Goal: Task Accomplishment & Management: Complete application form

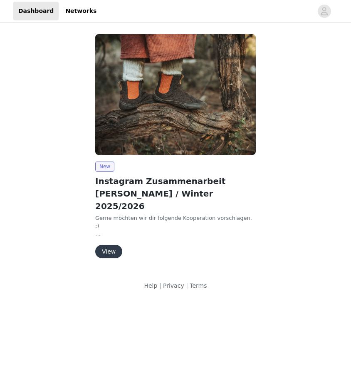
click at [109, 245] on button "View" at bounding box center [108, 251] width 27 height 13
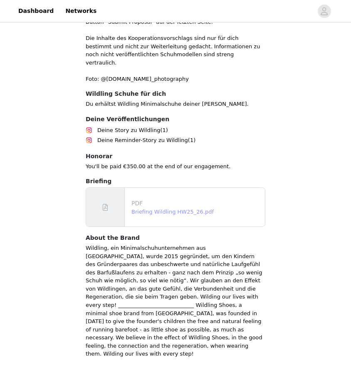
scroll to position [351, 0]
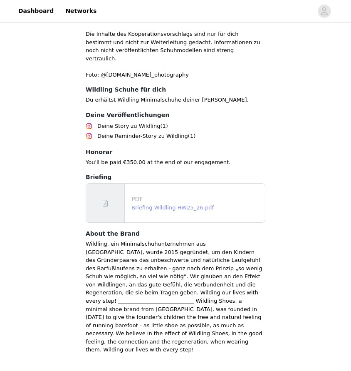
click at [154, 204] on link "Briefing Wildling HW25_26.pdf" at bounding box center [172, 207] width 82 height 6
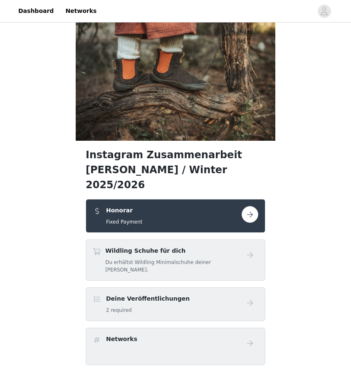
scroll to position [34, 0]
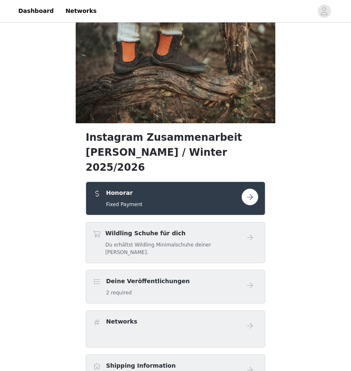
click at [247, 188] on button "button" at bounding box center [250, 196] width 17 height 17
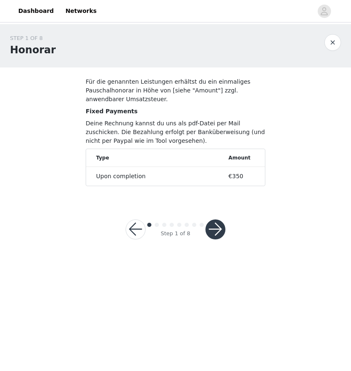
click at [214, 232] on button "button" at bounding box center [216, 229] width 20 height 20
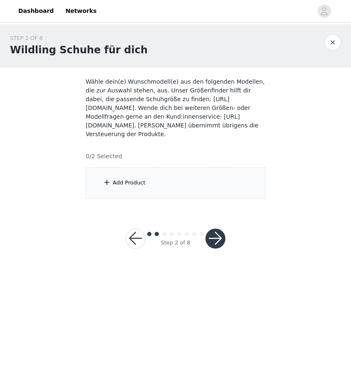
click at [136, 186] on div "Add Product" at bounding box center [129, 182] width 33 height 8
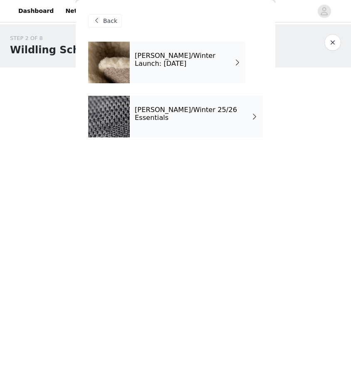
click at [178, 62] on h4 "[PERSON_NAME]/Winter Launch: [DATE]" at bounding box center [184, 59] width 99 height 15
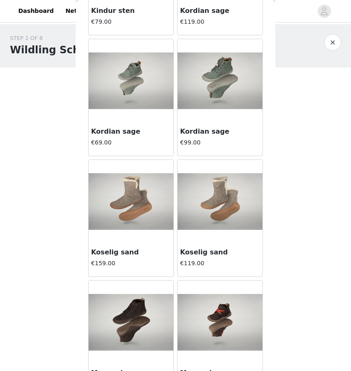
scroll to position [902, 0]
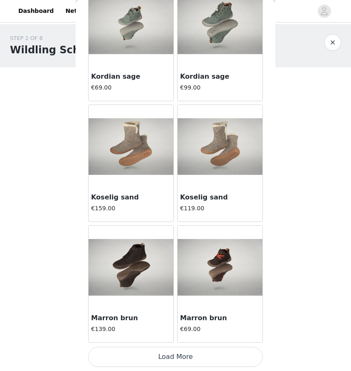
click at [187, 354] on button "Load More" at bounding box center [175, 357] width 175 height 20
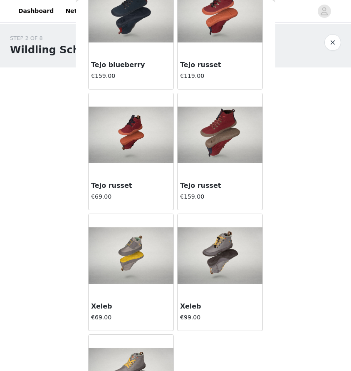
scroll to position [2082, 0]
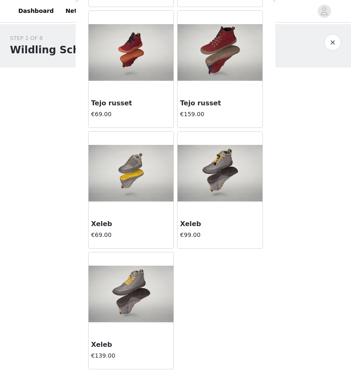
click at [62, 237] on div "STEP 2 OF 8 Wildling Schuhe für dich Wähle dein(e) Wunschmodell(e) aus den folg…" at bounding box center [175, 146] width 351 height 244
click at [331, 39] on button "button" at bounding box center [333, 42] width 17 height 17
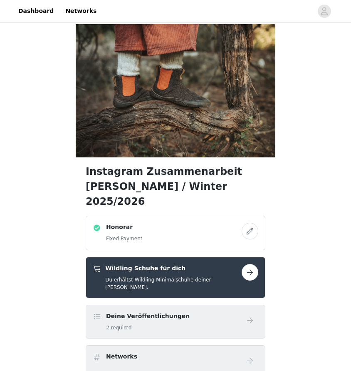
click at [244, 264] on button "button" at bounding box center [250, 272] width 17 height 17
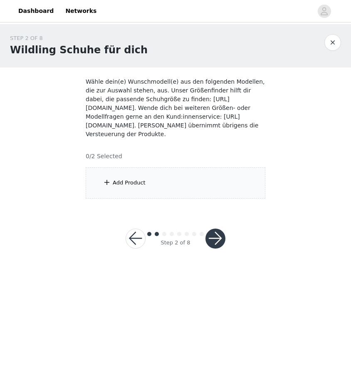
click at [149, 179] on div "Add Product" at bounding box center [176, 182] width 180 height 31
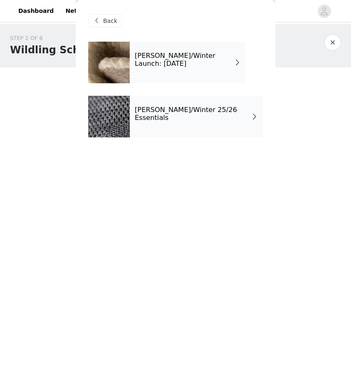
click at [156, 109] on div "[PERSON_NAME]/Winter 25/26 Essentials" at bounding box center [196, 117] width 133 height 42
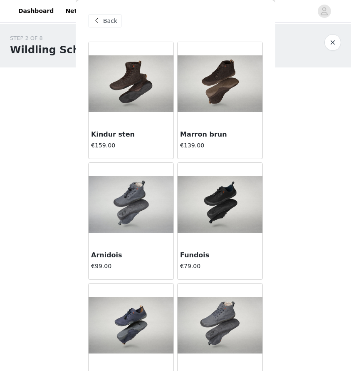
click at [46, 229] on div "STEP 2 OF 8 Wildling Schuhe für dich Wähle dein(e) Wunschmodell(e) aus den folg…" at bounding box center [175, 146] width 351 height 244
click at [333, 41] on button "button" at bounding box center [333, 42] width 17 height 17
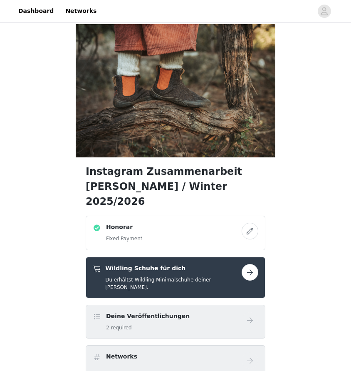
click at [172, 276] on h5 "Du erhältst Wildling Minimalschuhe deiner [PERSON_NAME]." at bounding box center [173, 283] width 136 height 15
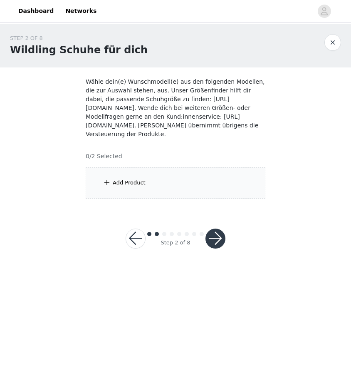
click at [185, 188] on div "Add Product" at bounding box center [176, 182] width 180 height 31
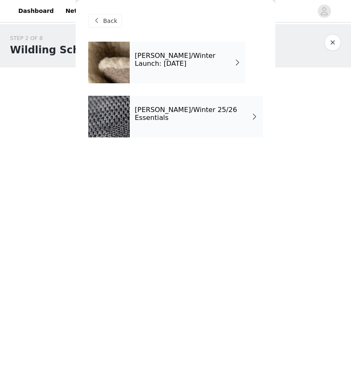
click at [179, 61] on h4 "[PERSON_NAME]/Winter Launch: [DATE]" at bounding box center [184, 59] width 99 height 15
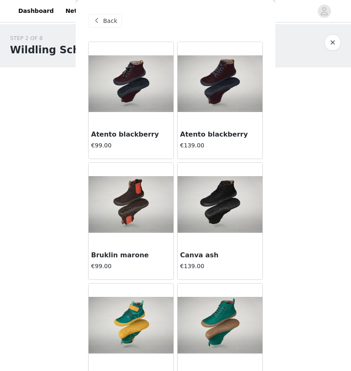
click at [141, 197] on img at bounding box center [131, 204] width 85 height 57
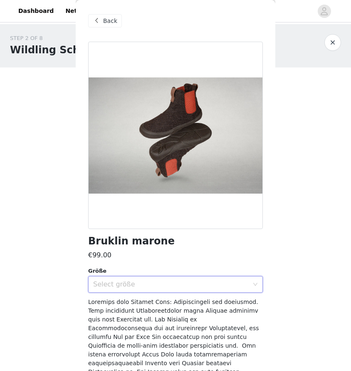
click at [176, 290] on div "Select größe" at bounding box center [172, 284] width 159 height 16
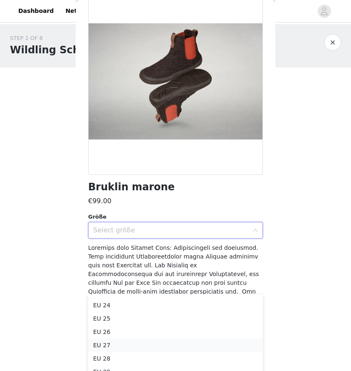
scroll to position [15, 0]
click at [156, 353] on li "EU 28" at bounding box center [175, 353] width 175 height 13
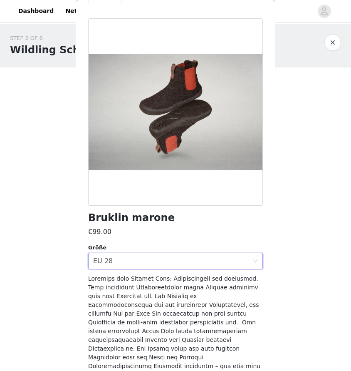
scroll to position [0, 0]
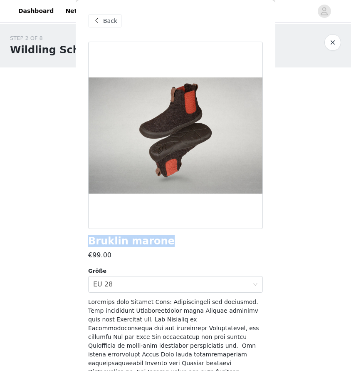
drag, startPoint x: 156, startPoint y: 243, endPoint x: 88, endPoint y: 242, distance: 67.4
click at [88, 242] on h1 "Bruklin marone" at bounding box center [131, 241] width 87 height 11
copy h1 "Bruklin marone"
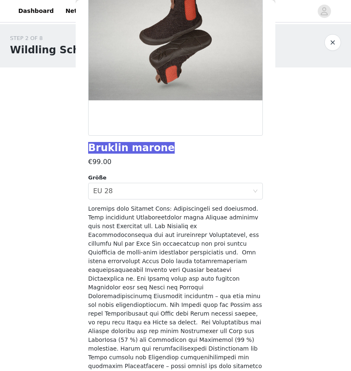
scroll to position [136, 0]
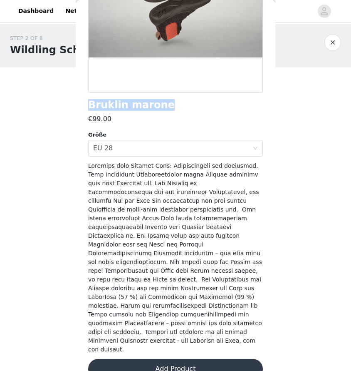
click at [184, 359] on button "Add Product" at bounding box center [175, 369] width 175 height 20
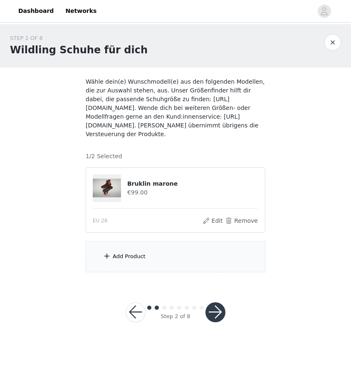
click at [160, 260] on div "Add Product" at bounding box center [176, 256] width 180 height 31
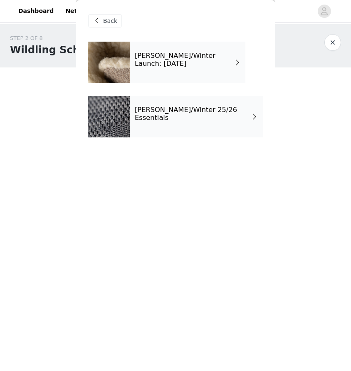
click at [171, 64] on h4 "[PERSON_NAME]/Winter Launch: [DATE]" at bounding box center [184, 59] width 99 height 15
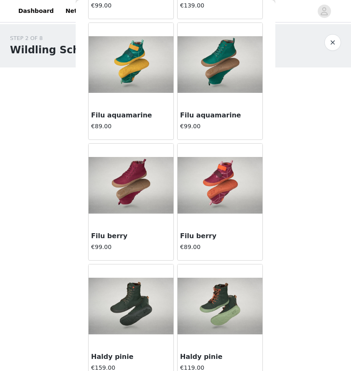
scroll to position [223, 0]
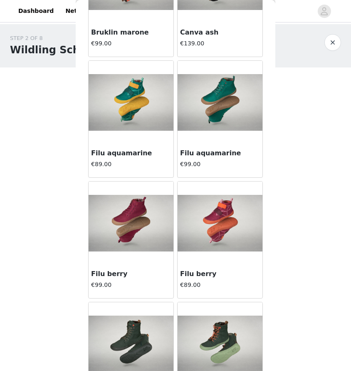
click at [135, 101] on img at bounding box center [131, 102] width 85 height 57
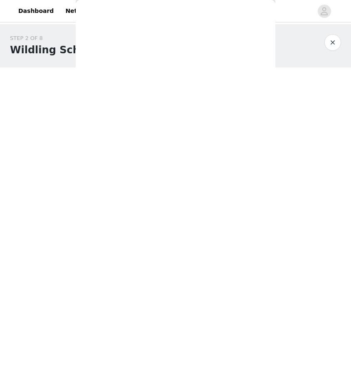
scroll to position [0, 0]
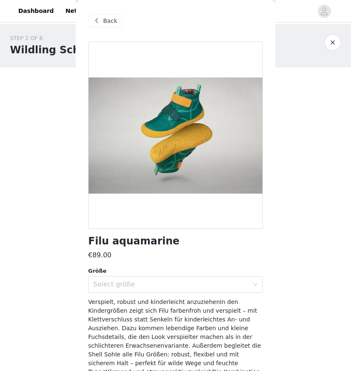
click at [92, 17] on span at bounding box center [97, 21] width 10 height 10
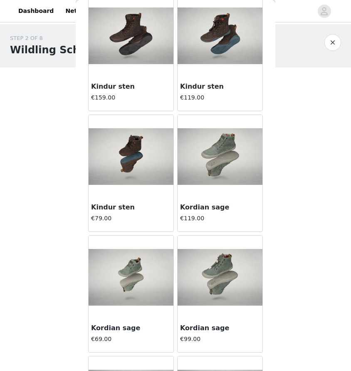
scroll to position [902, 0]
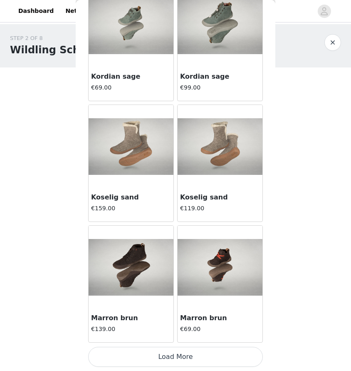
click at [203, 352] on button "Load More" at bounding box center [175, 357] width 175 height 20
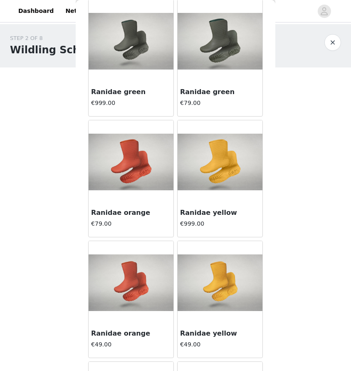
scroll to position [1384, 0]
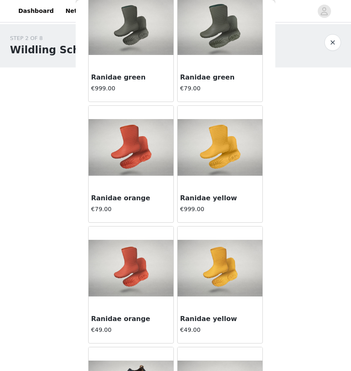
click at [133, 156] on img at bounding box center [131, 147] width 85 height 57
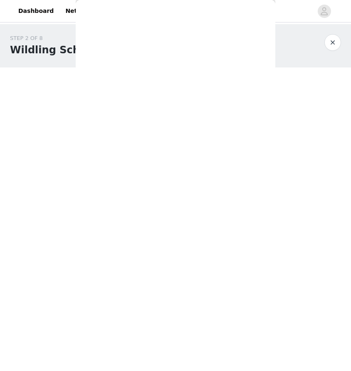
scroll to position [0, 0]
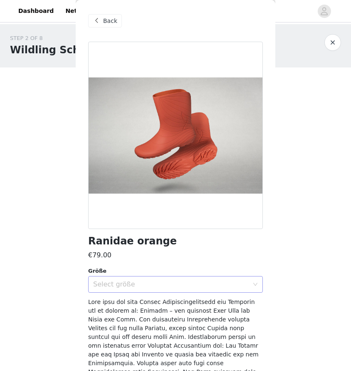
click at [161, 276] on div "Select größe" at bounding box center [172, 284] width 159 height 16
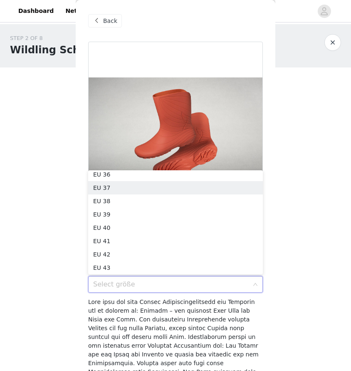
click at [61, 161] on div "STEP 2 OF 8 Wildling Schuhe für dich Wähle dein(e) Wunschmodell(e) aus den folg…" at bounding box center [175, 153] width 351 height 258
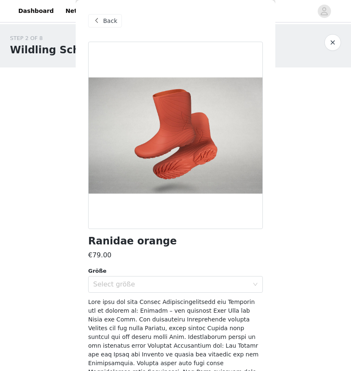
click at [98, 30] on div "Back" at bounding box center [175, 21] width 175 height 42
click at [104, 22] on span "Back" at bounding box center [110, 21] width 14 height 9
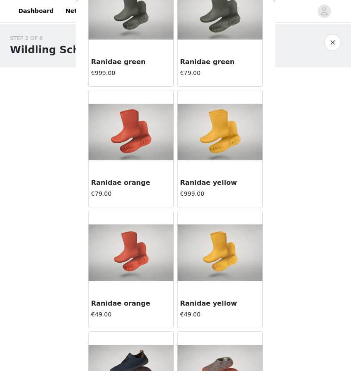
scroll to position [1406, 0]
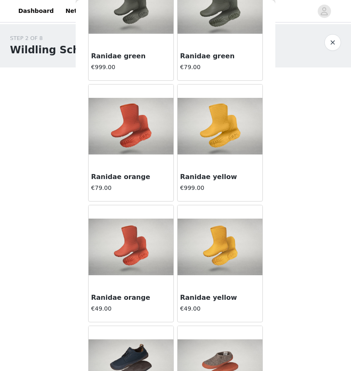
click at [135, 254] on img at bounding box center [131, 246] width 85 height 57
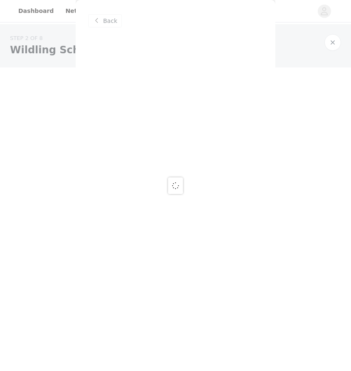
scroll to position [0, 0]
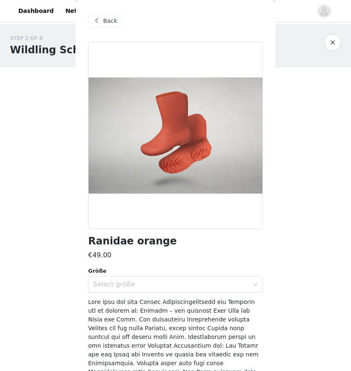
click at [152, 296] on div "Ranidae orange €49.00 Größe Select größe Add Product" at bounding box center [175, 314] width 175 height 544
click at [154, 282] on div "Select größe" at bounding box center [171, 284] width 156 height 8
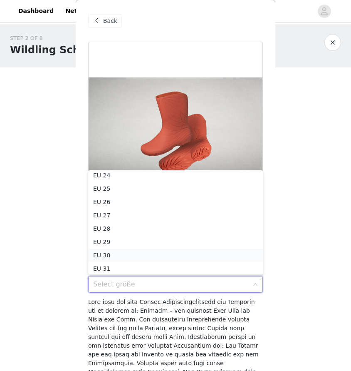
scroll to position [17, 0]
click at [138, 229] on li "EU 28" at bounding box center [175, 227] width 175 height 13
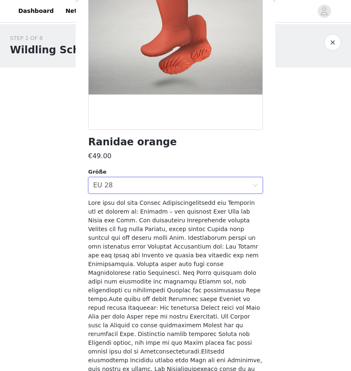
scroll to position [197, 0]
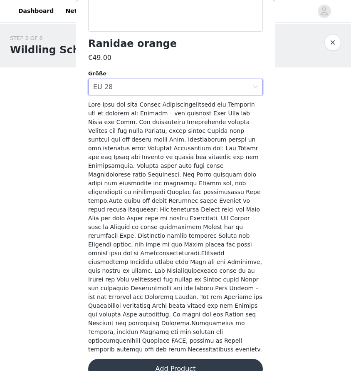
click at [188, 359] on button "Add Product" at bounding box center [175, 369] width 175 height 20
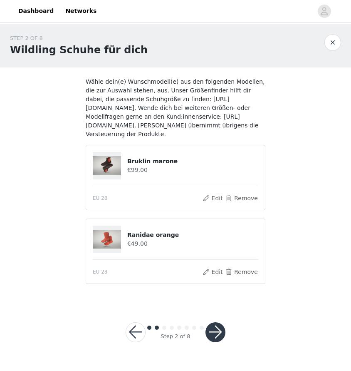
click at [218, 330] on button "button" at bounding box center [216, 332] width 20 height 20
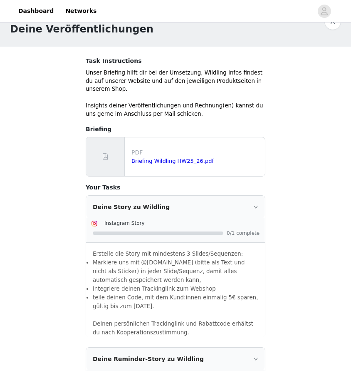
scroll to position [24, 0]
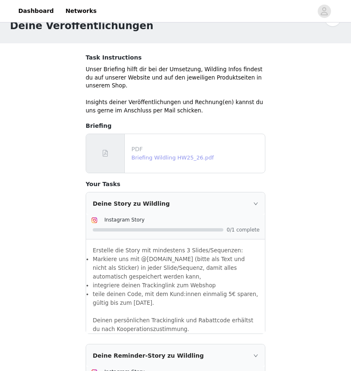
click at [164, 159] on link "Briefing Wildling HW25_26.pdf" at bounding box center [172, 157] width 82 height 6
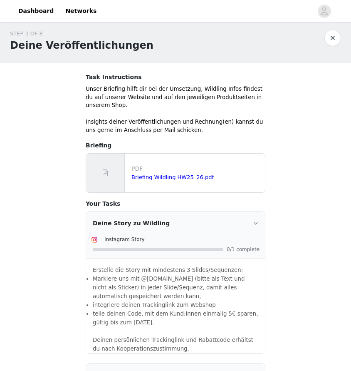
scroll to position [6, 0]
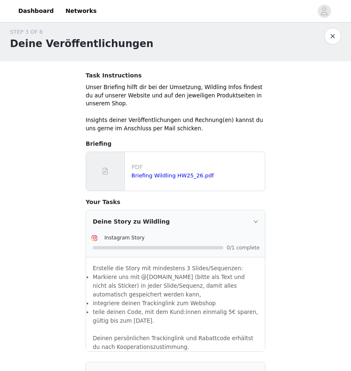
click at [173, 171] on div "Briefing Wildling HW25_26.pdf" at bounding box center [196, 175] width 130 height 8
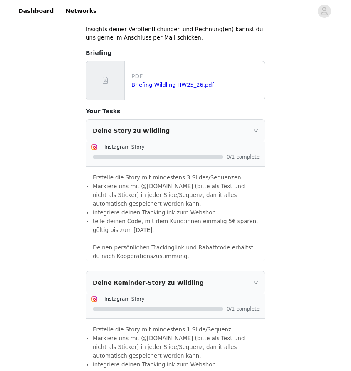
scroll to position [219, 0]
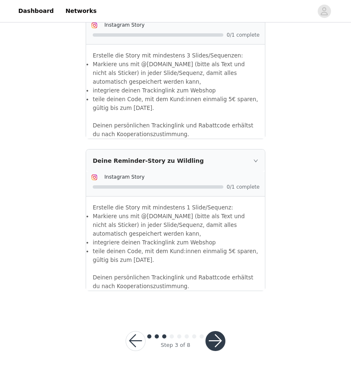
click at [214, 343] on button "button" at bounding box center [216, 341] width 20 height 20
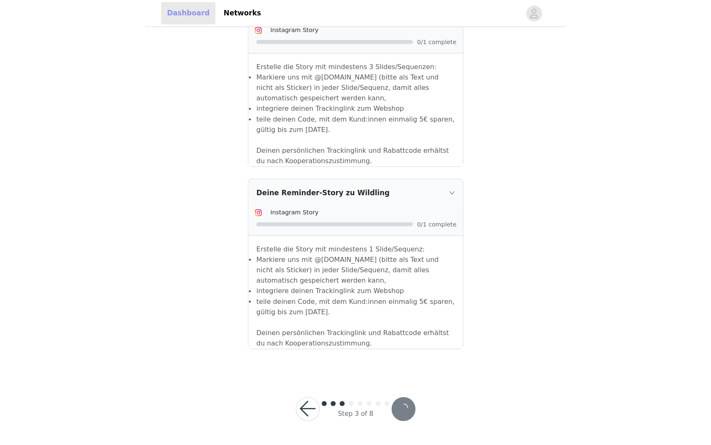
scroll to position [145, 0]
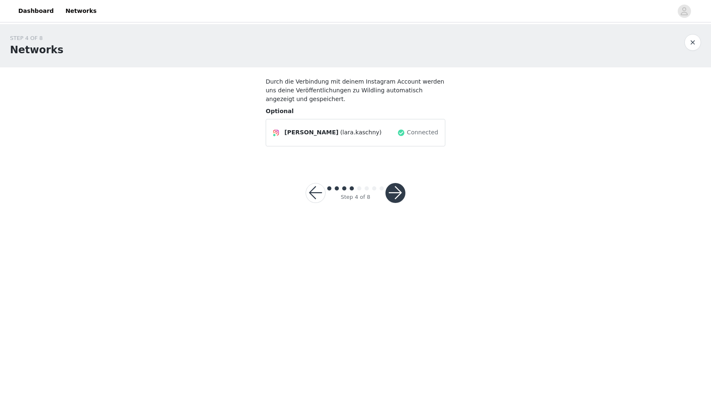
click at [351, 192] on button "button" at bounding box center [396, 193] width 20 height 20
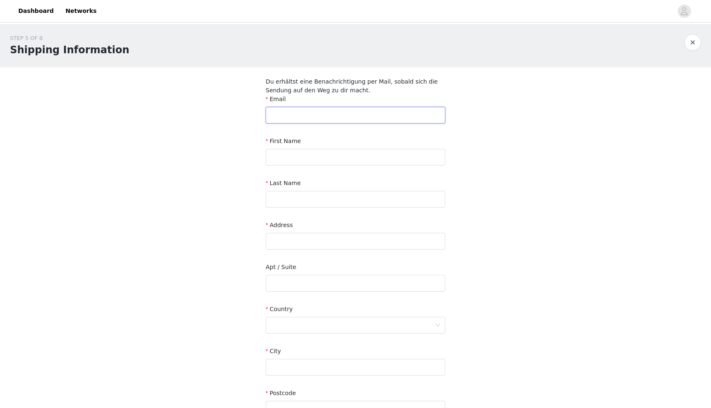
click at [332, 109] on input "text" at bounding box center [356, 115] width 180 height 17
type input "[EMAIL_ADDRESS][DOMAIN_NAME]"
type input "[PERSON_NAME]"
type input "Kaschny"
type input "[STREET_ADDRESS]"
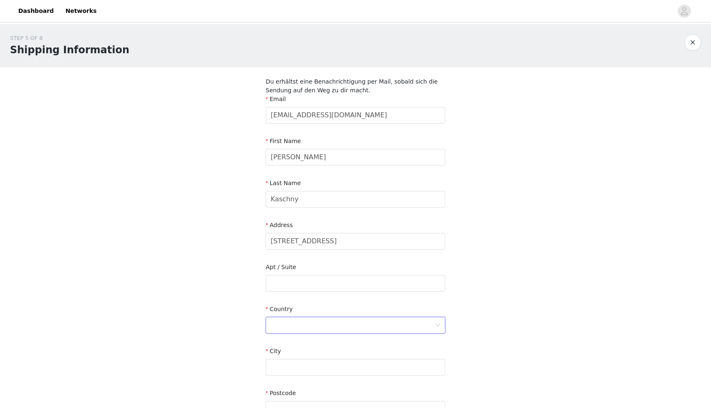
click at [351, 317] on div at bounding box center [356, 325] width 180 height 17
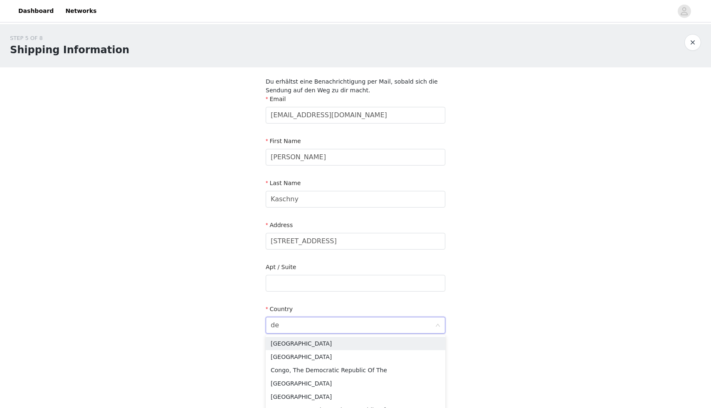
type input "d"
type input "germa"
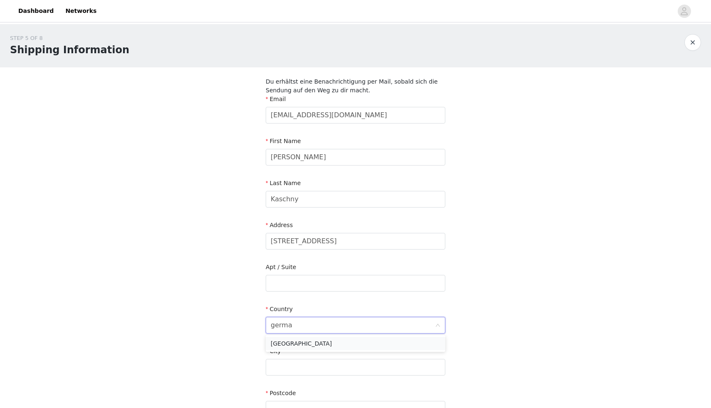
click at [351, 339] on li "[GEOGRAPHIC_DATA]" at bounding box center [356, 343] width 180 height 13
click at [347, 370] on input "text" at bounding box center [356, 367] width 180 height 17
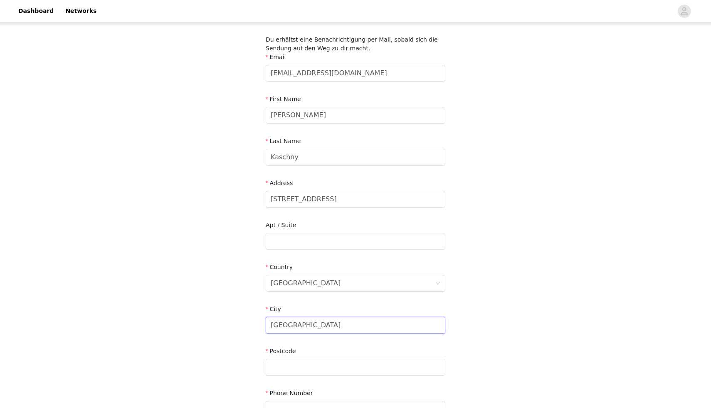
scroll to position [47, 0]
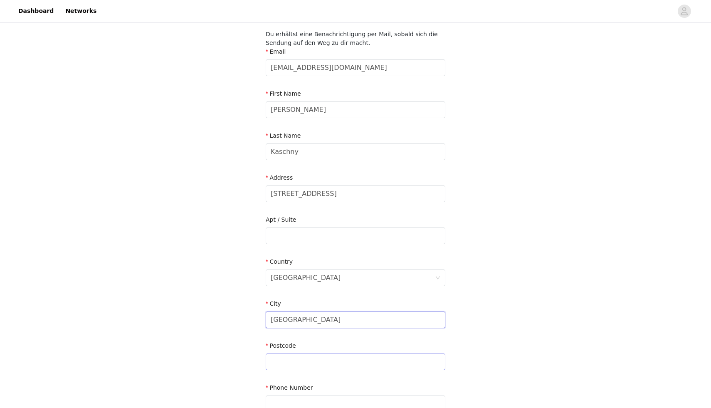
type input "[GEOGRAPHIC_DATA]"
click at [342, 365] on input "text" at bounding box center [356, 362] width 180 height 17
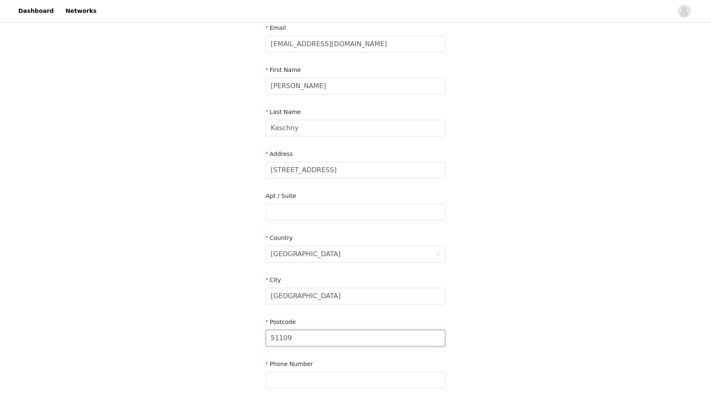
type input "51109"
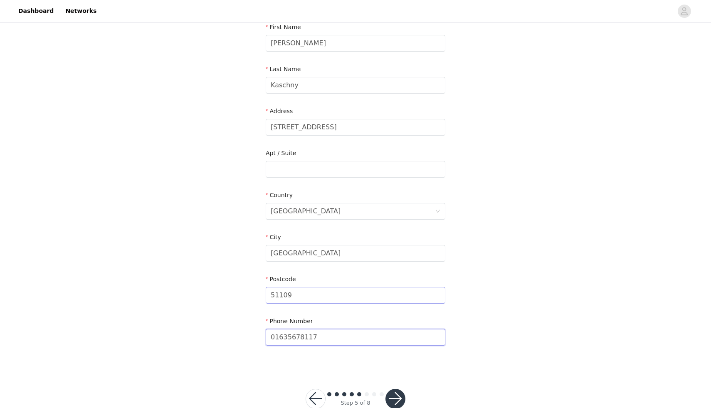
scroll to position [122, 0]
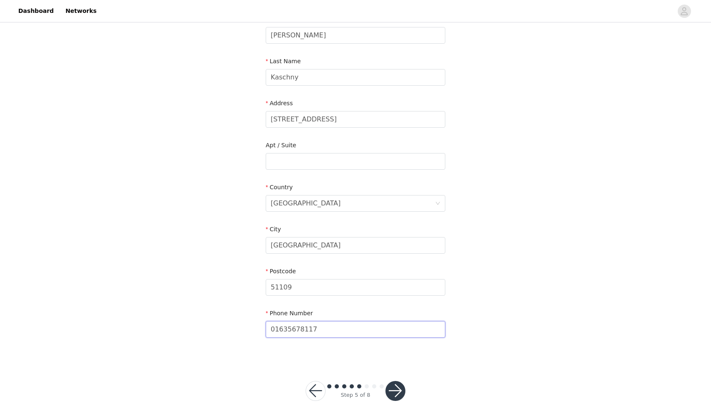
type input "01635678117"
click at [351, 370] on button "button" at bounding box center [396, 391] width 20 height 20
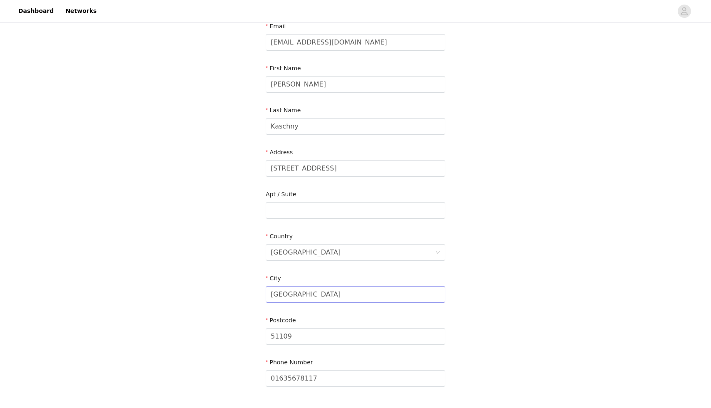
scroll to position [46, 0]
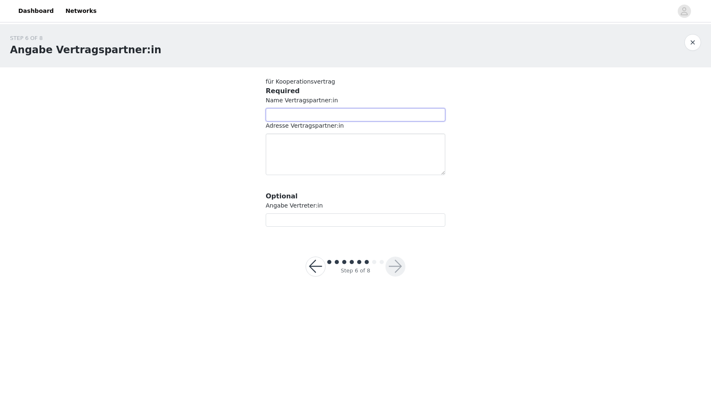
click at [351, 116] on input "text" at bounding box center [356, 114] width 180 height 13
type input "[PERSON_NAME]"
click at [302, 141] on textarea "Lara [GEOGRAPHIC_DATA][STREET_ADDRESS]" at bounding box center [356, 155] width 180 height 42
type textarea "[PERSON_NAME][GEOGRAPHIC_DATA][STREET_ADDRESS]"
click at [351, 244] on footer "Step 6 of 8" at bounding box center [356, 267] width 140 height 60
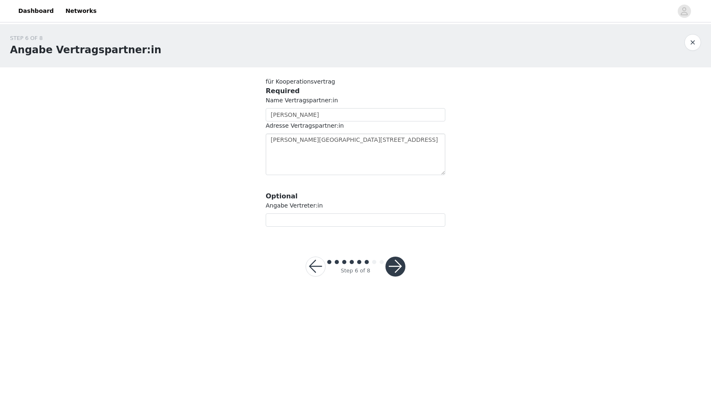
click at [351, 265] on button "button" at bounding box center [396, 267] width 20 height 20
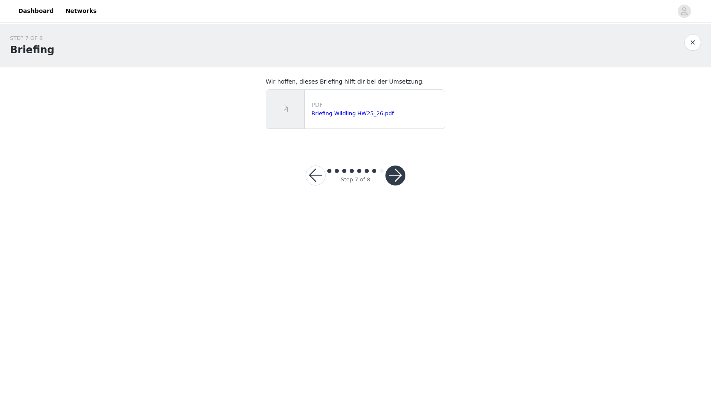
click at [351, 174] on button "button" at bounding box center [396, 176] width 20 height 20
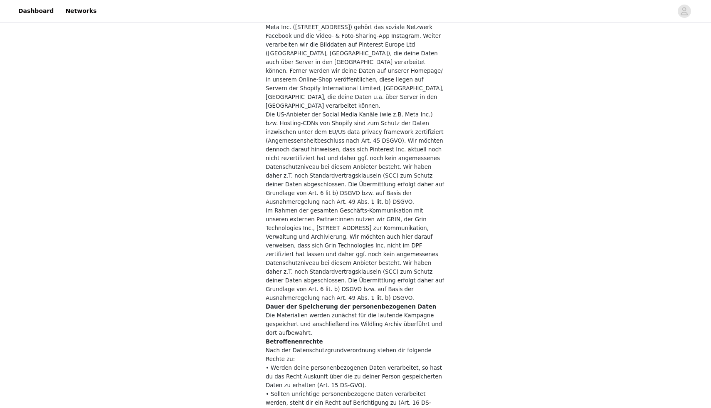
scroll to position [1663, 0]
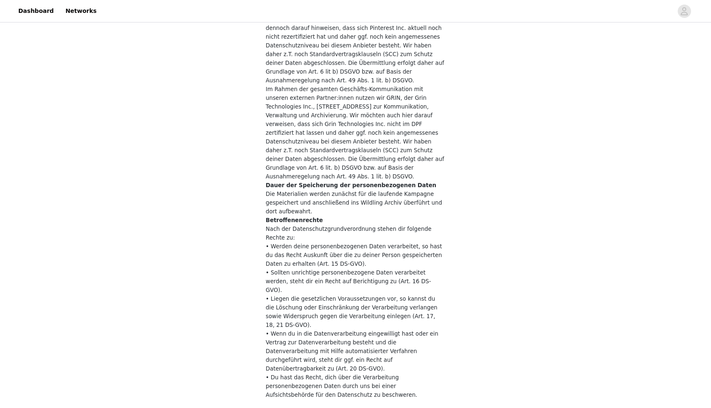
checkbox input "true"
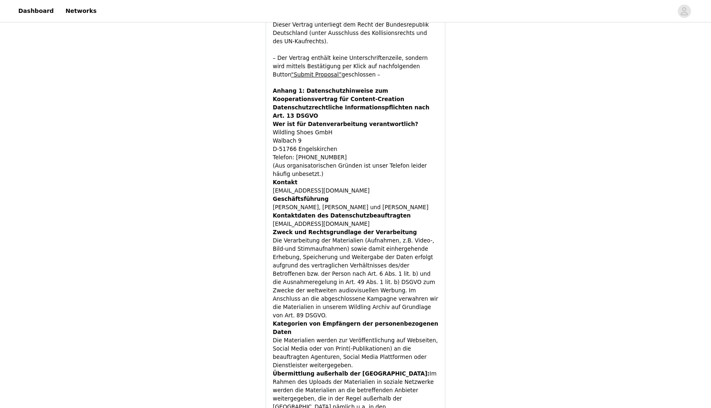
scroll to position [2254, 0]
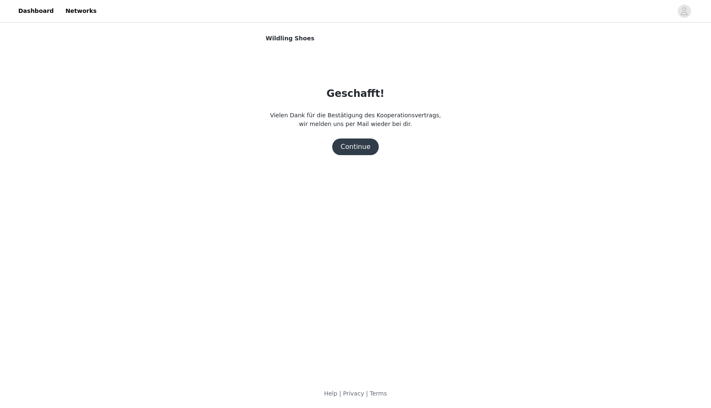
click at [351, 150] on button "Continue" at bounding box center [355, 147] width 47 height 17
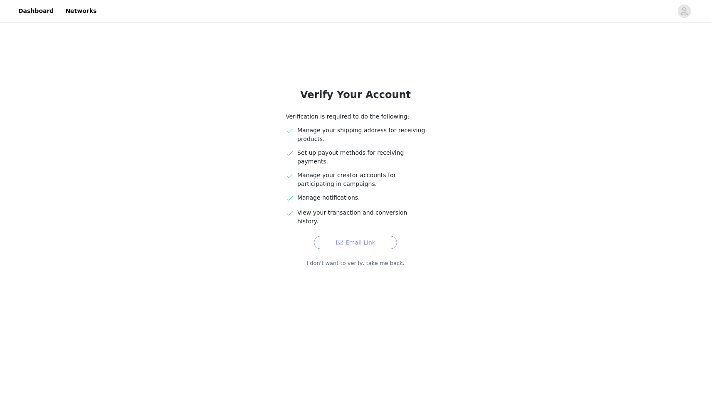
click at [351, 236] on button "Email Link" at bounding box center [355, 242] width 83 height 13
